Goal: Register for event/course

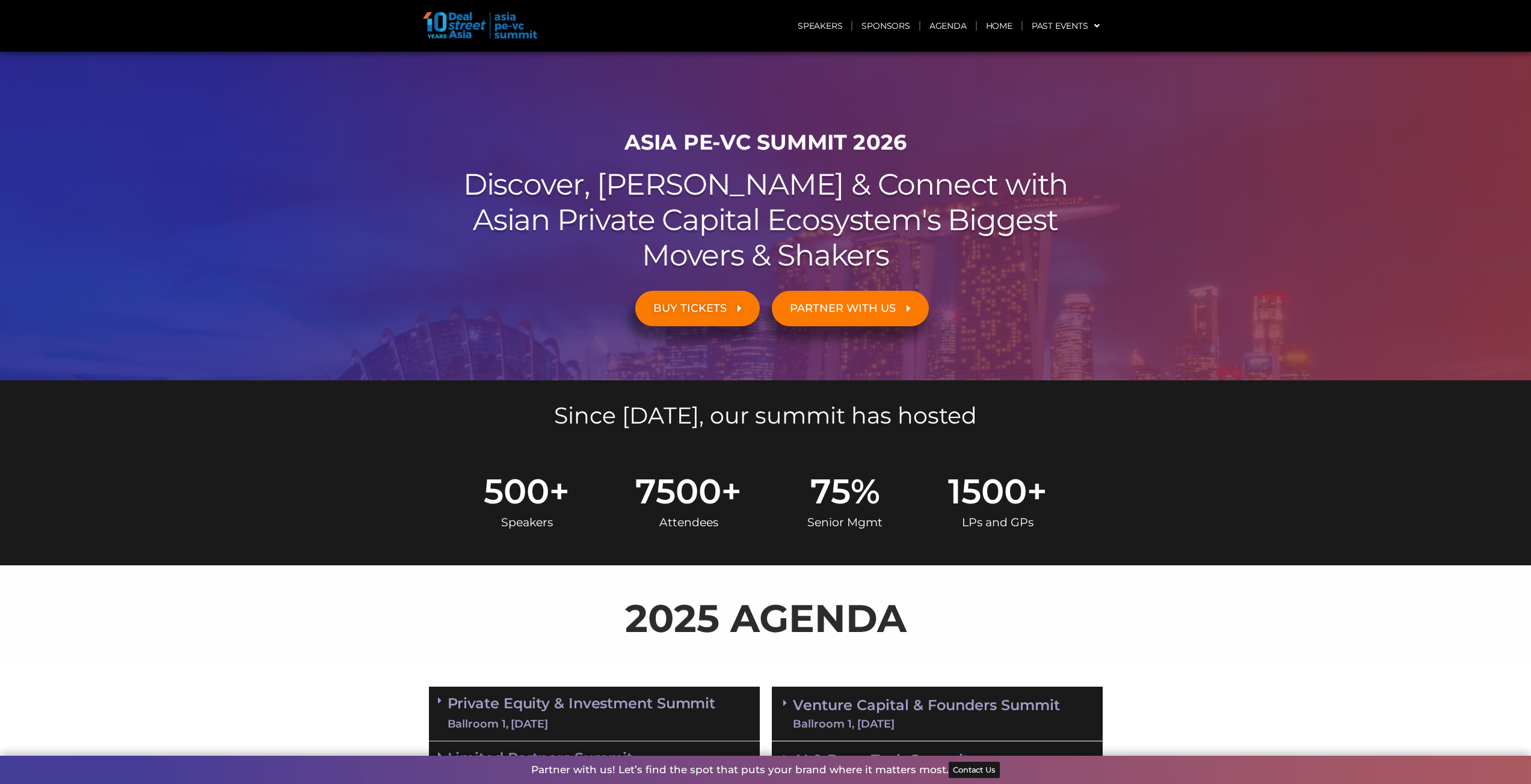
click at [696, 310] on span "BUY TICKETS" at bounding box center [690, 308] width 74 height 11
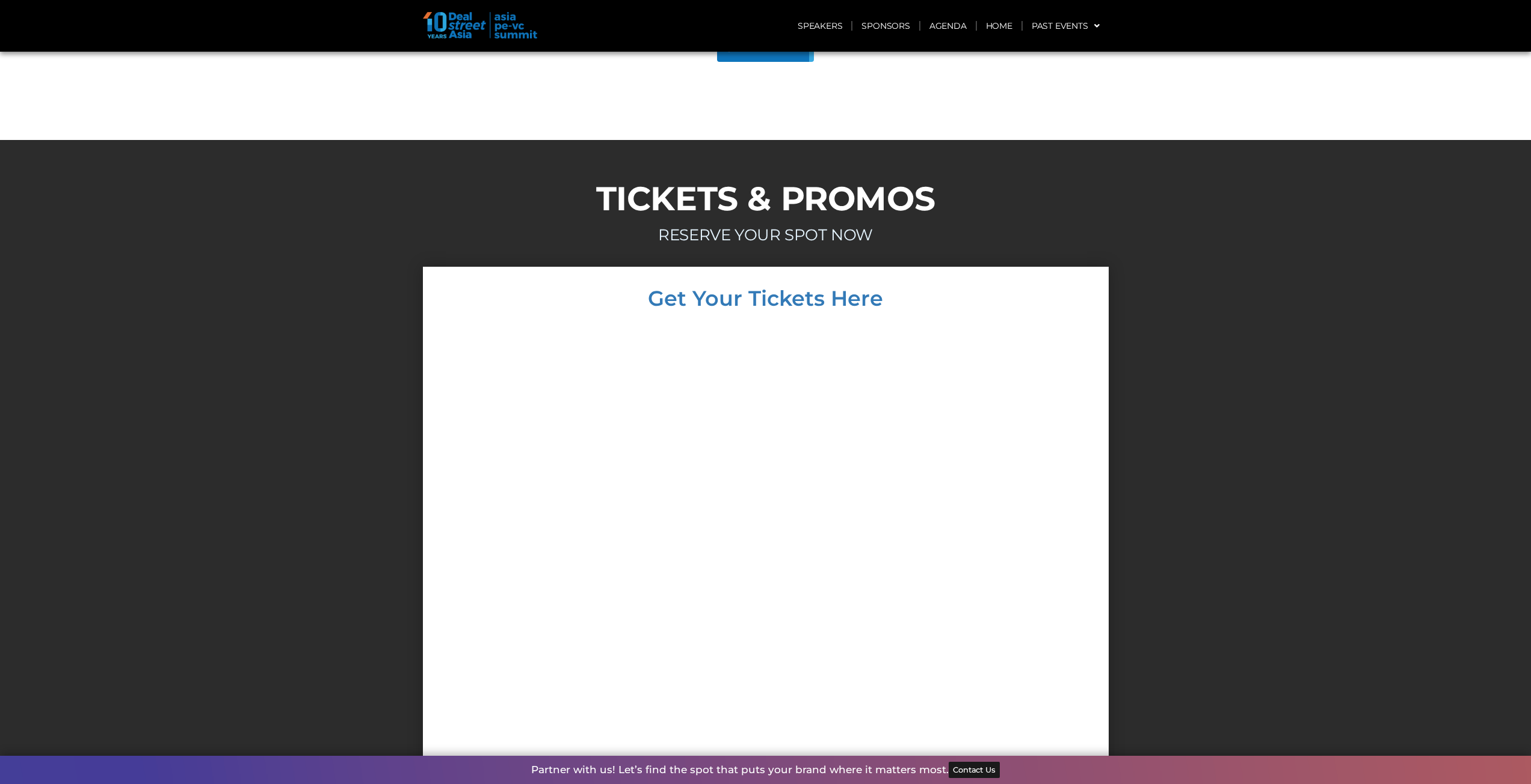
scroll to position [4343, 0]
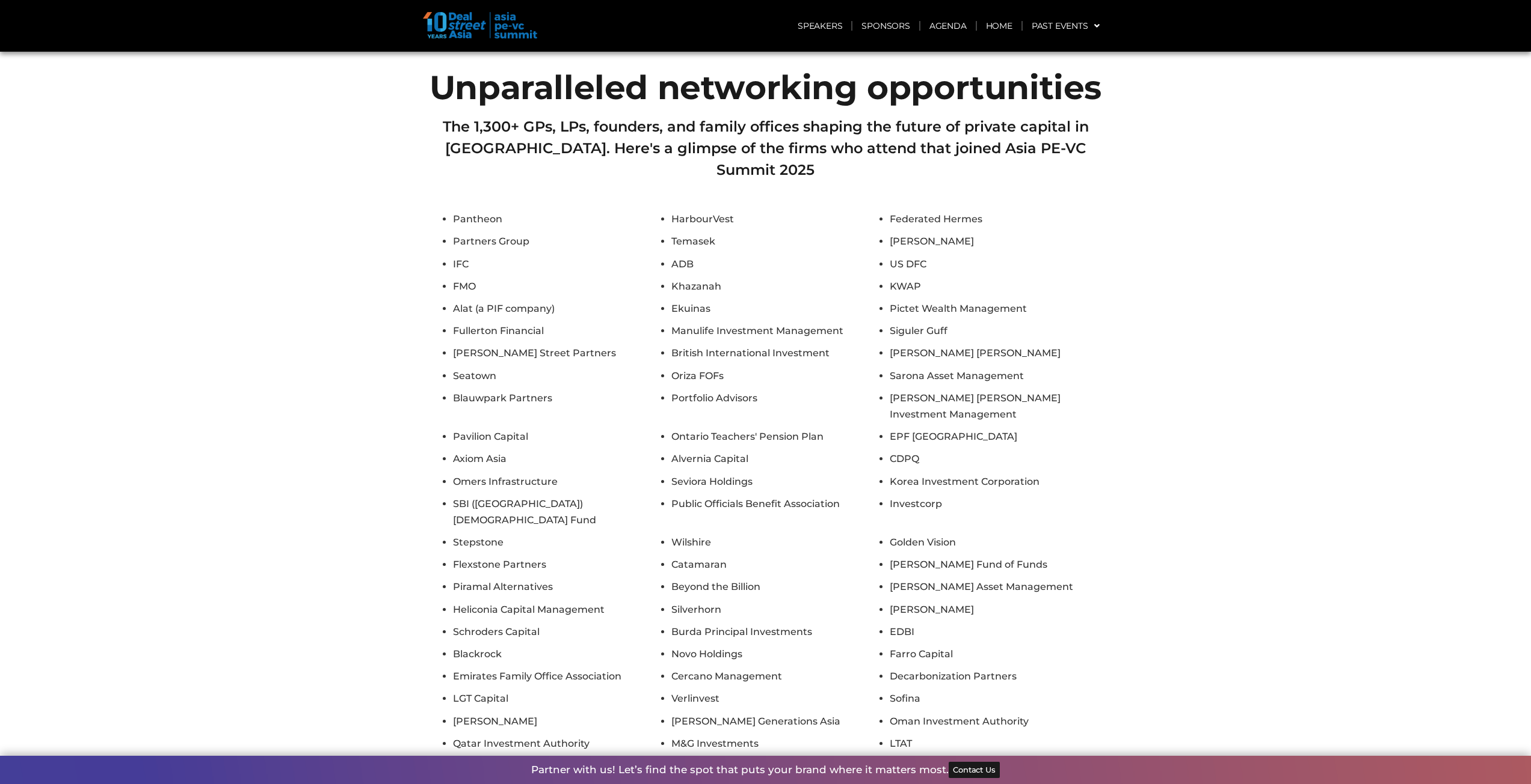
click at [771, 784] on button "Show All Firms" at bounding box center [765, 799] width 97 height 27
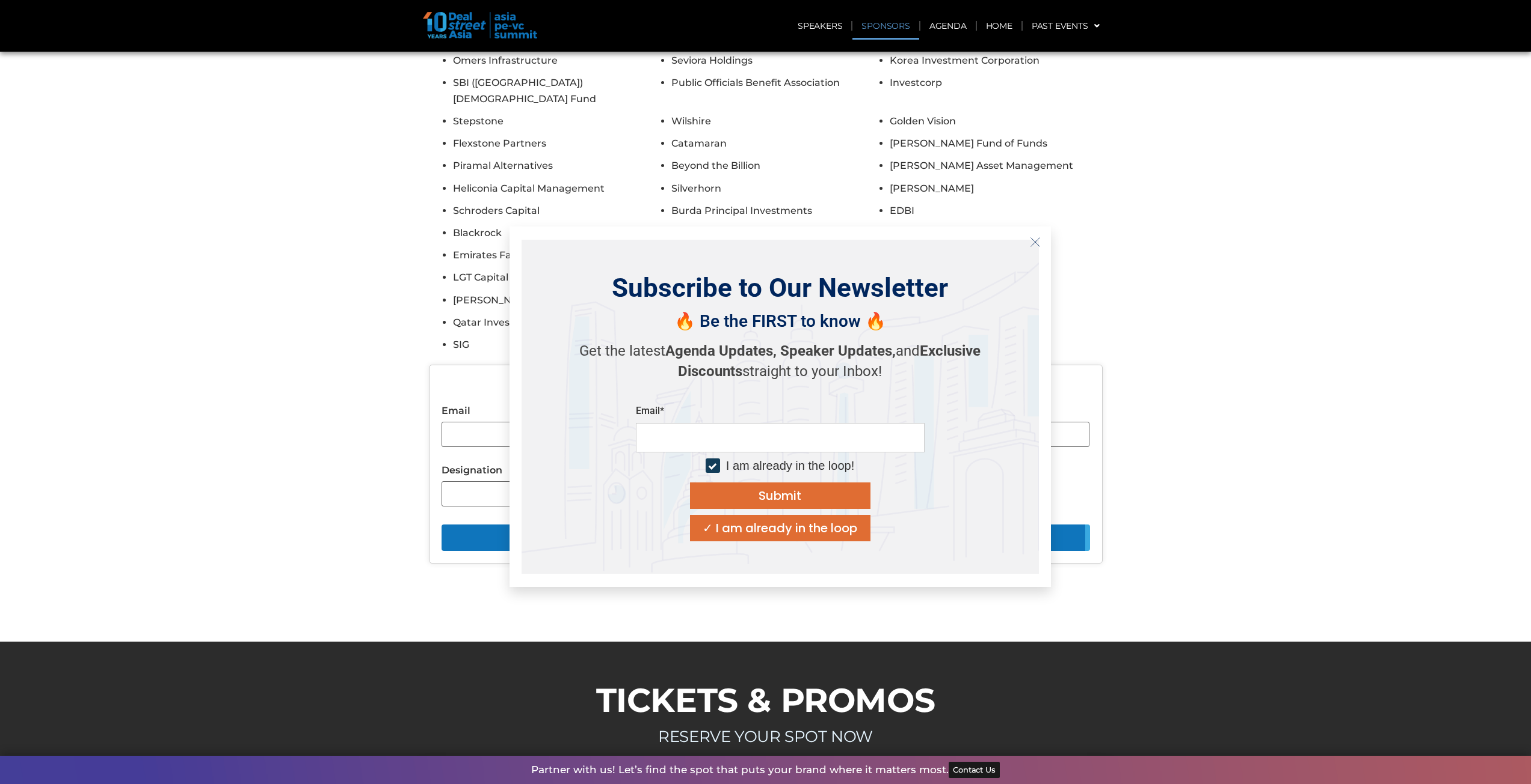
scroll to position [4764, 0]
click at [1035, 243] on icon "Close" at bounding box center [1035, 243] width 11 height 11
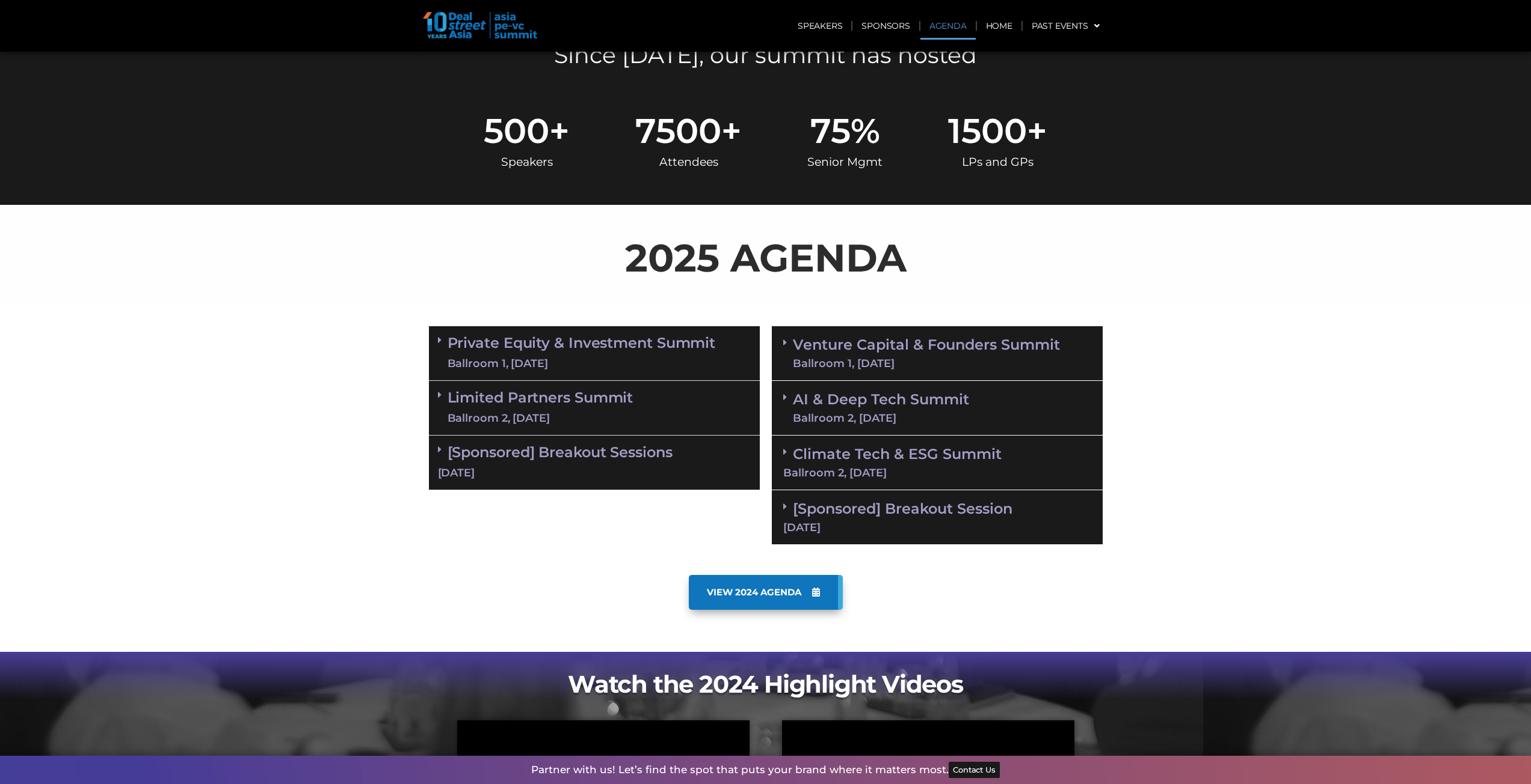
scroll to position [0, 0]
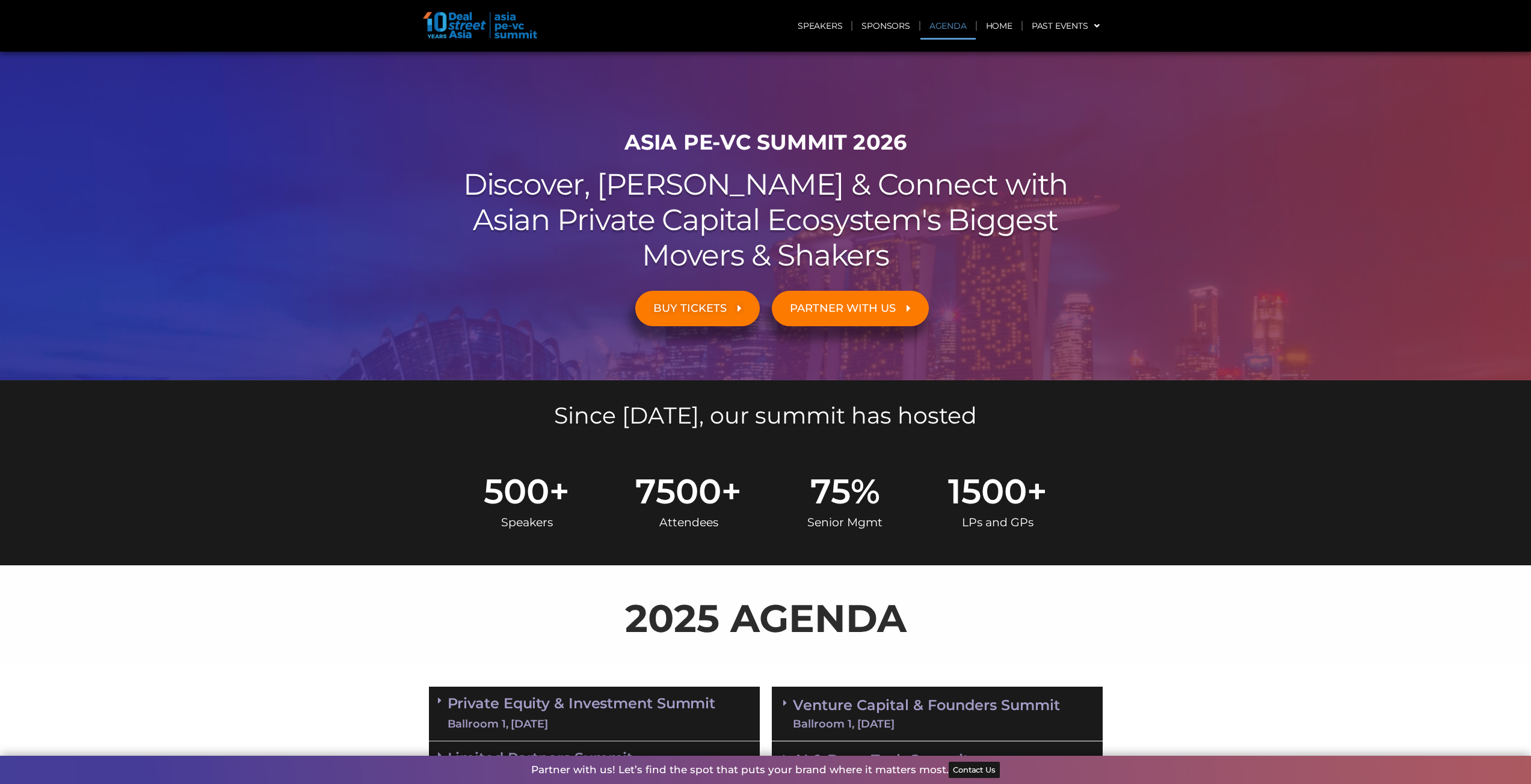
click at [949, 27] on link "Agenda" at bounding box center [948, 26] width 55 height 28
click at [717, 308] on span "BUY TICKETS" at bounding box center [690, 308] width 74 height 11
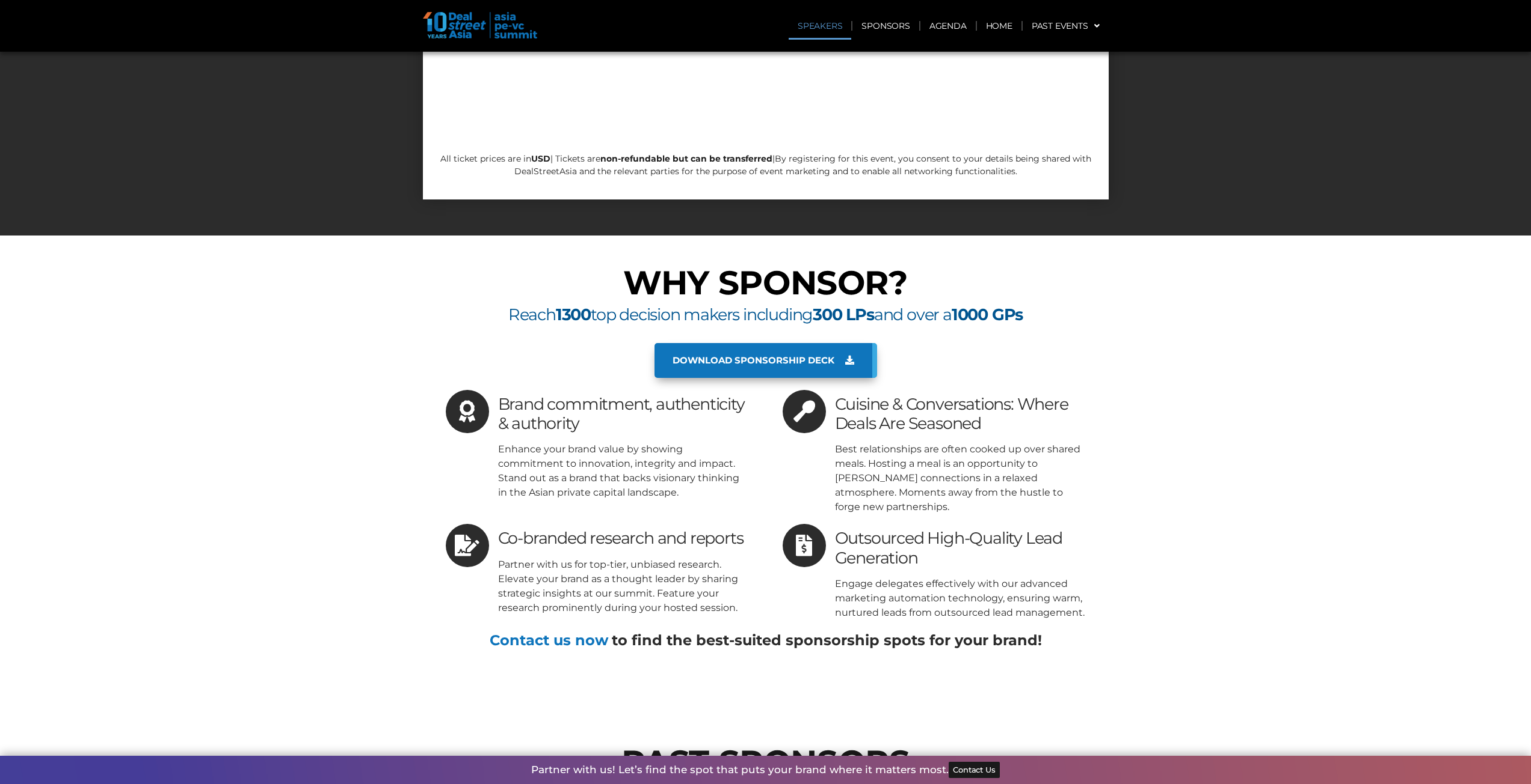
scroll to position [6492, 0]
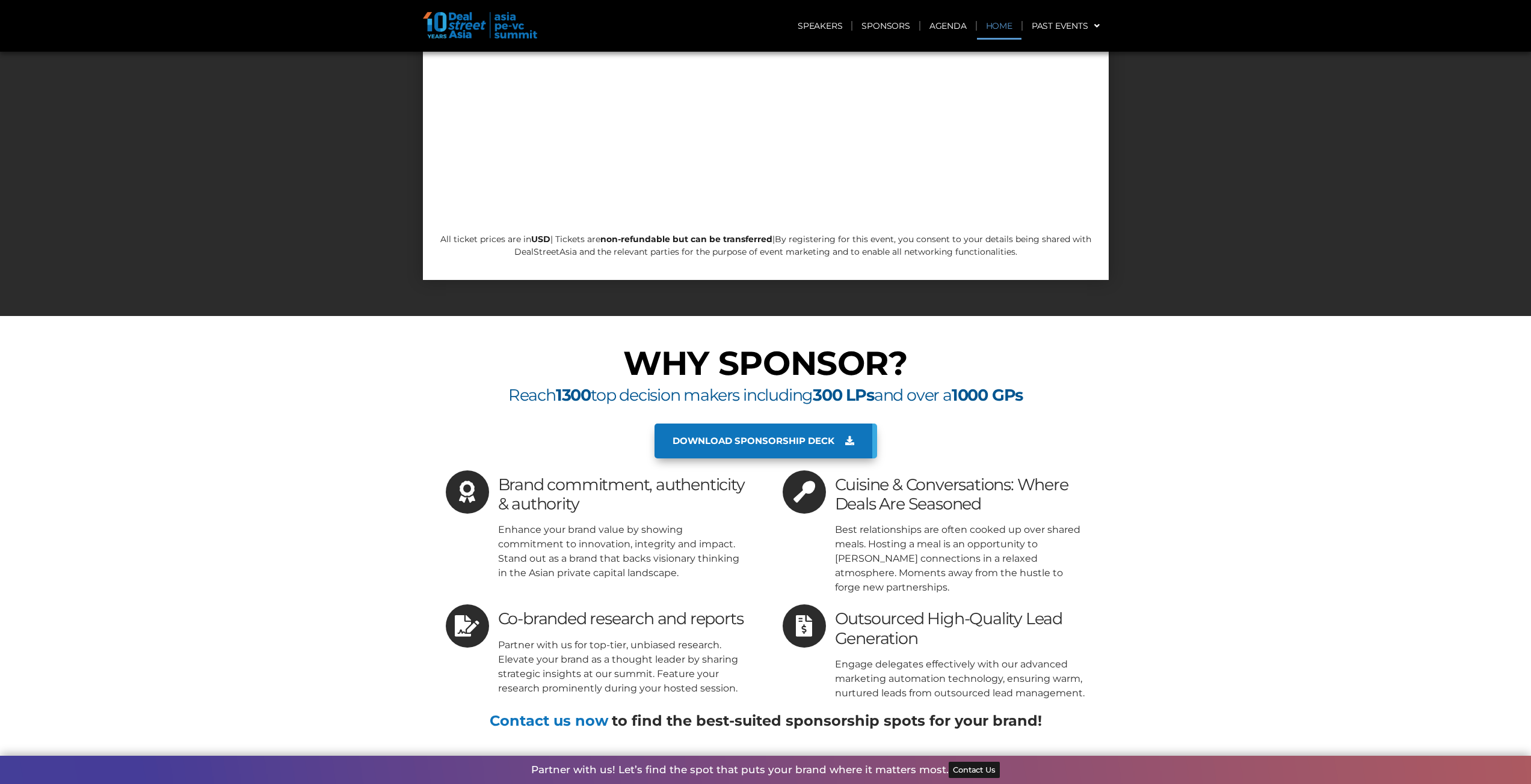
click at [1008, 24] on link "Home" at bounding box center [999, 26] width 44 height 28
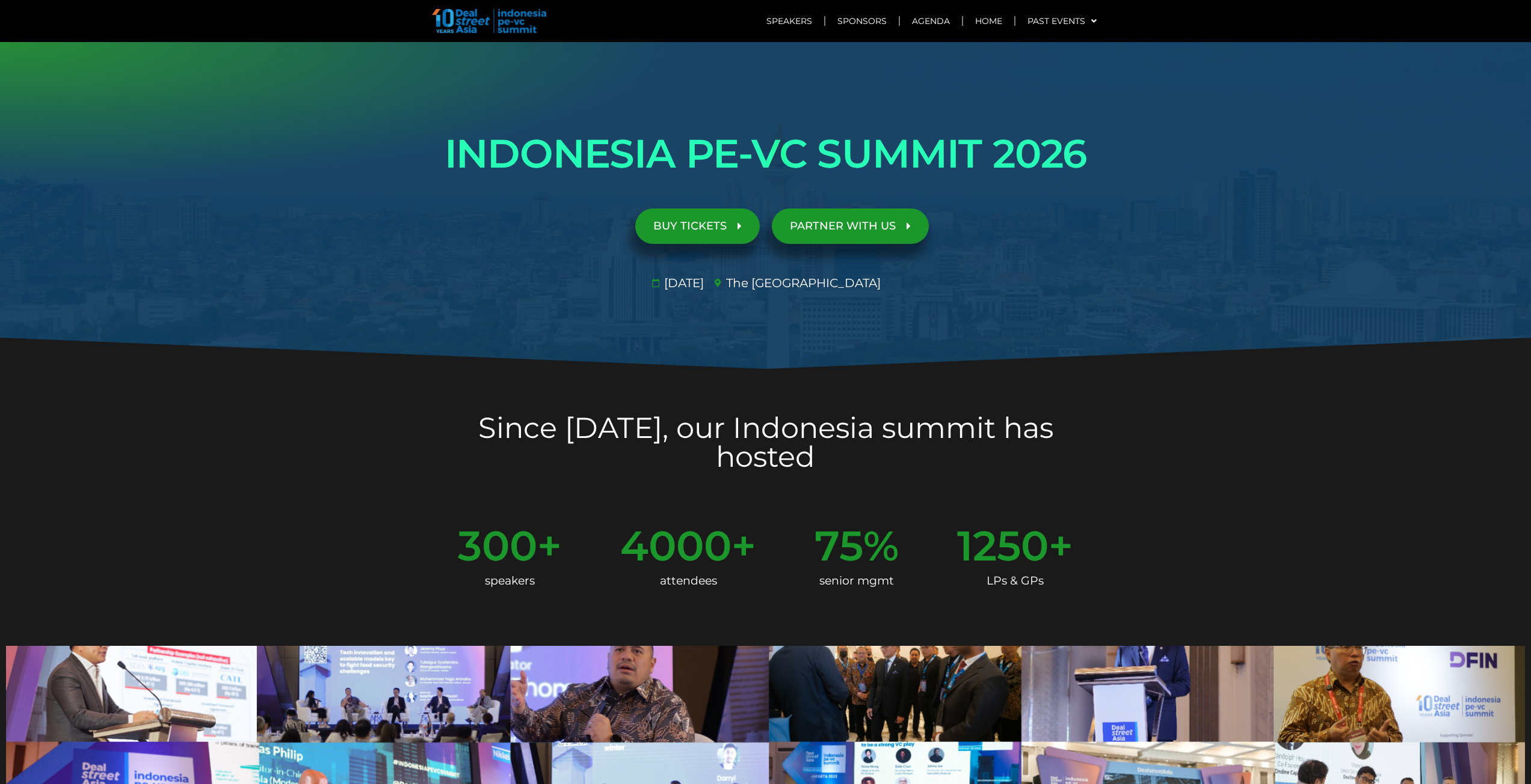
click at [707, 222] on span "BUY TICKETS" at bounding box center [690, 226] width 74 height 11
click at [996, 21] on link "Home" at bounding box center [987, 21] width 51 height 28
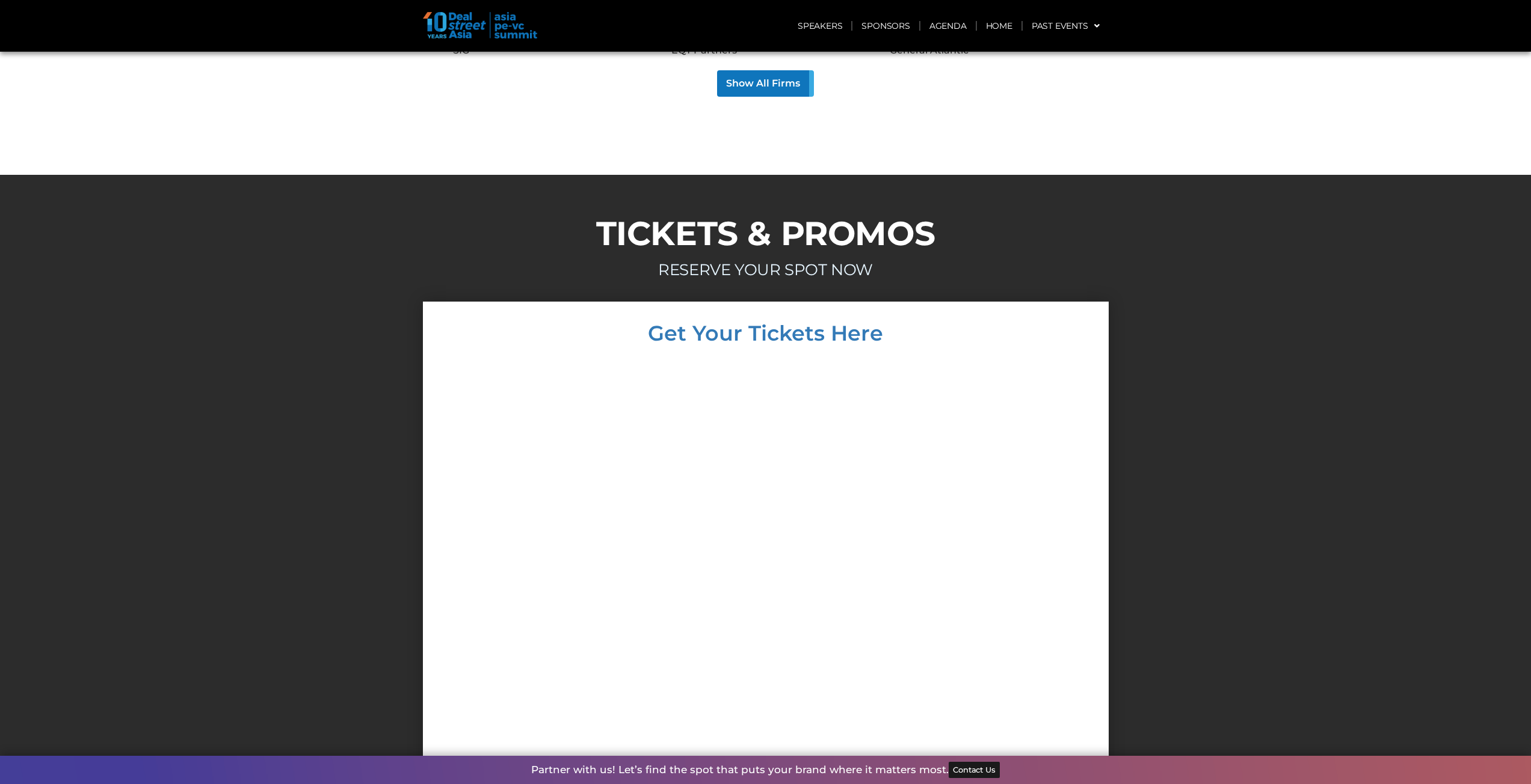
scroll to position [5710, 0]
